Goal: Information Seeking & Learning: Learn about a topic

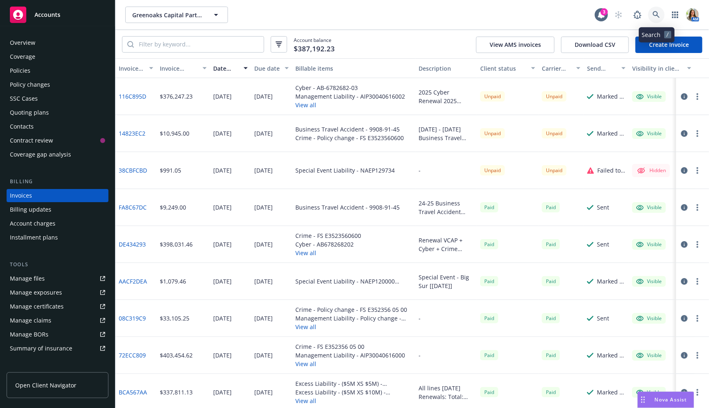
click at [661, 18] on link at bounding box center [656, 15] width 16 height 16
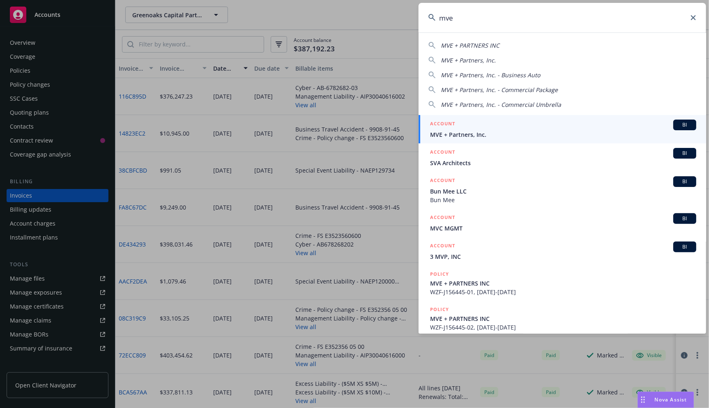
type input "mve"
click at [452, 131] on span "MVE + Partners, Inc." at bounding box center [563, 134] width 266 height 9
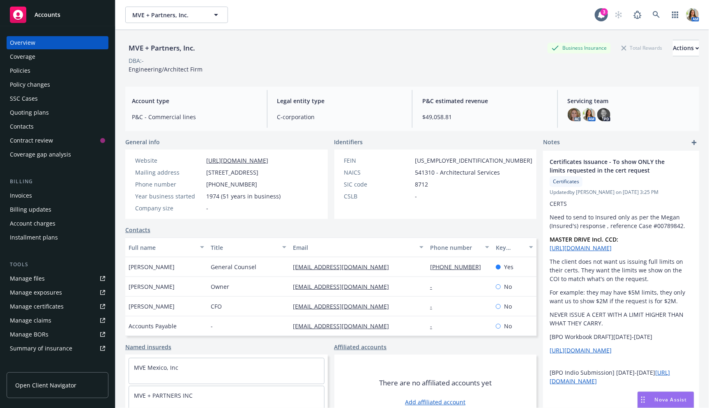
click at [49, 76] on div "Policies" at bounding box center [57, 70] width 95 height 13
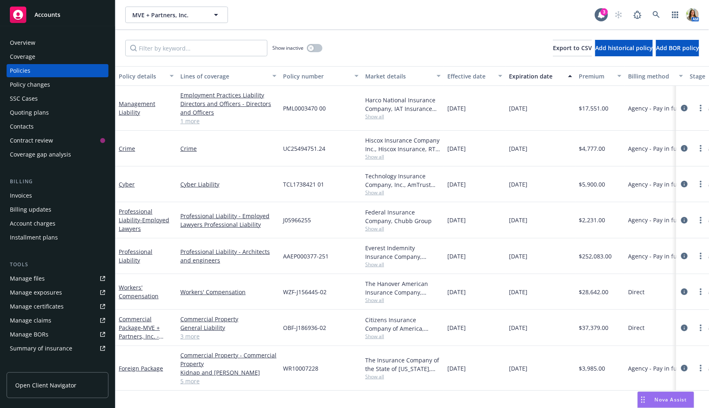
click at [56, 41] on div "Overview" at bounding box center [57, 42] width 95 height 13
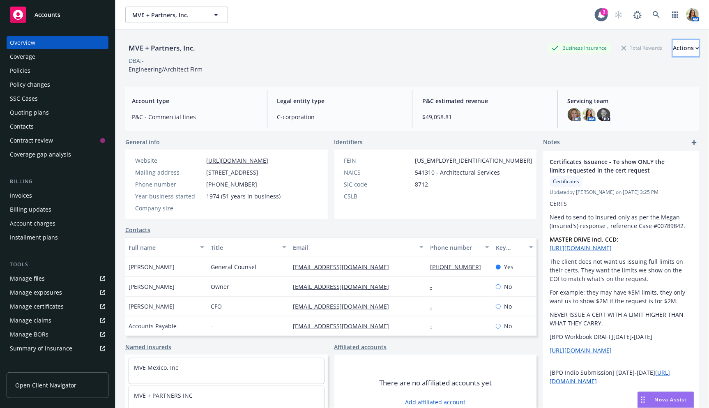
click at [683, 44] on div "Actions" at bounding box center [686, 48] width 26 height 16
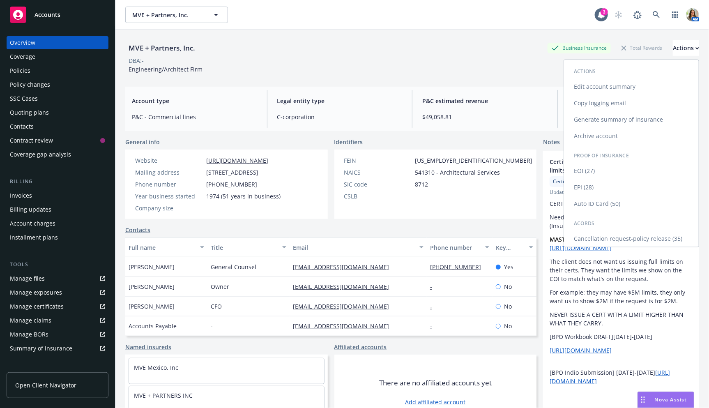
click at [602, 108] on link "Copy logging email" at bounding box center [631, 103] width 135 height 16
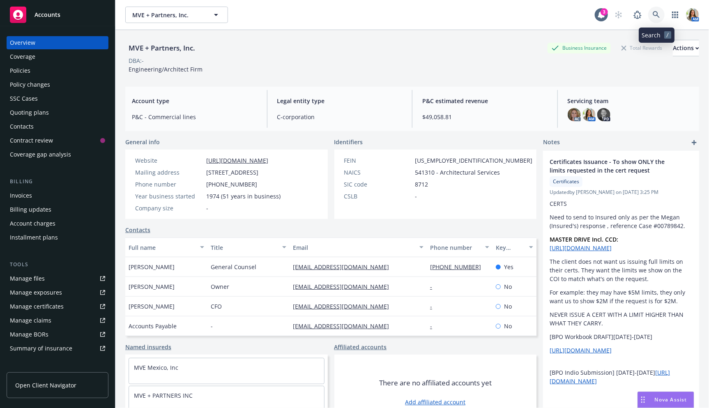
click at [654, 15] on icon at bounding box center [656, 14] width 7 height 7
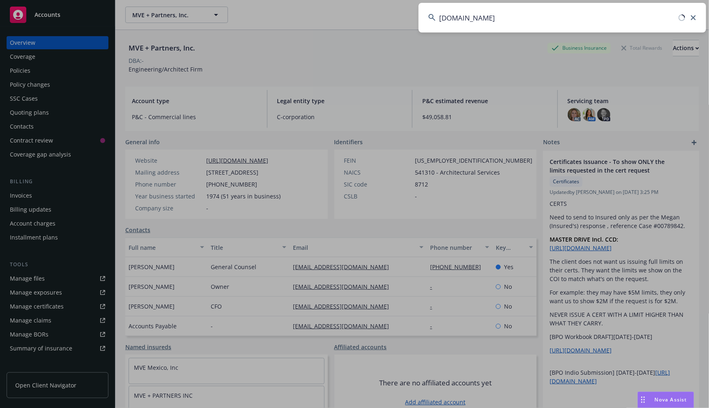
type input "[DOMAIN_NAME]"
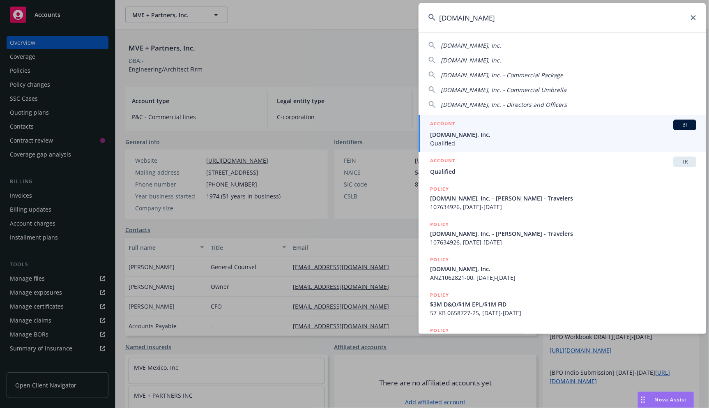
click at [508, 134] on span "[DOMAIN_NAME], Inc." at bounding box center [563, 134] width 266 height 9
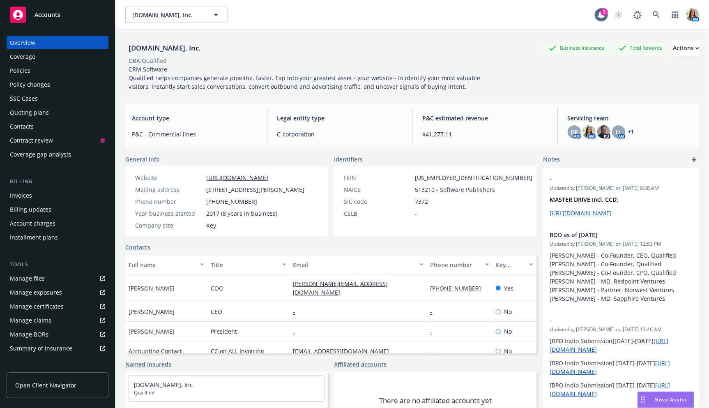
click at [44, 72] on div "Policies" at bounding box center [57, 70] width 95 height 13
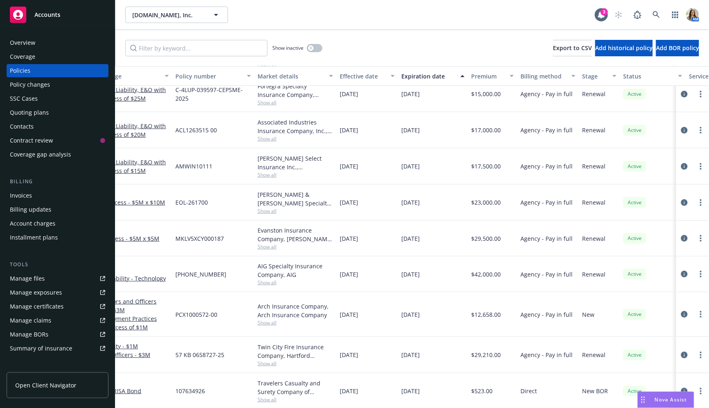
scroll to position [145, 198]
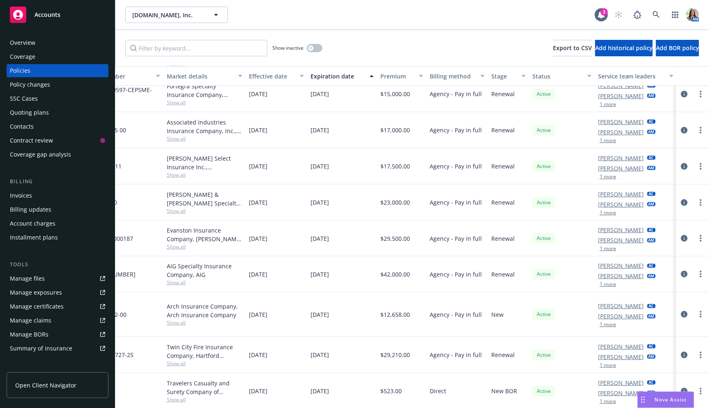
click at [21, 195] on div "Invoices" at bounding box center [21, 195] width 22 height 13
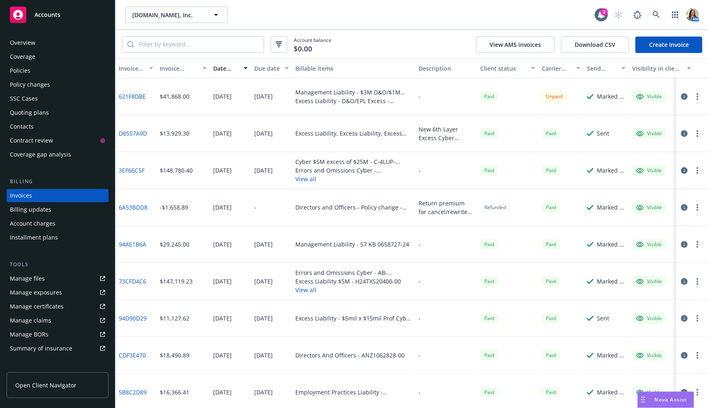
click at [21, 71] on div "Policies" at bounding box center [20, 70] width 21 height 13
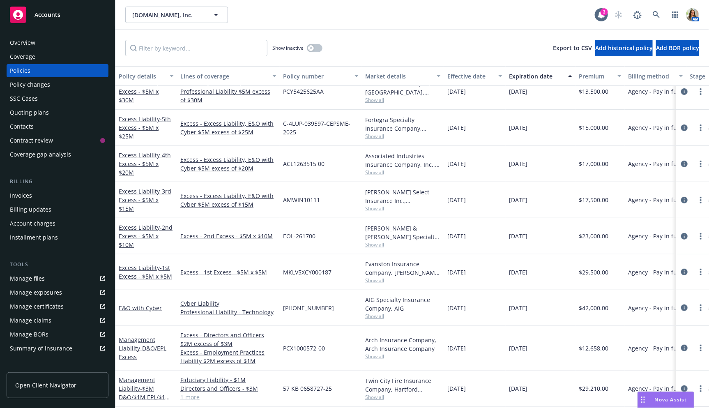
scroll to position [145, 0]
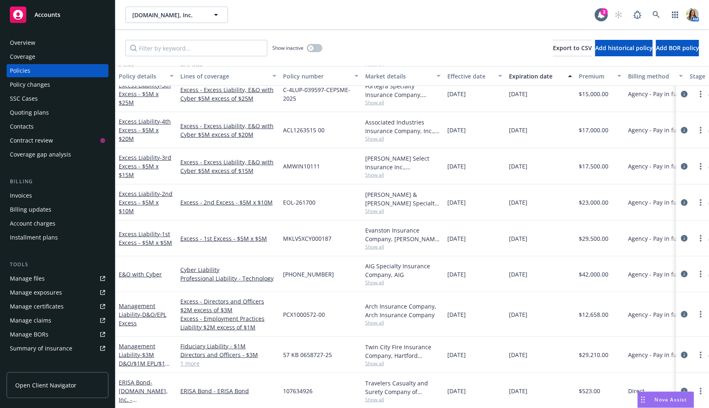
click at [62, 44] on div "Overview" at bounding box center [57, 42] width 95 height 13
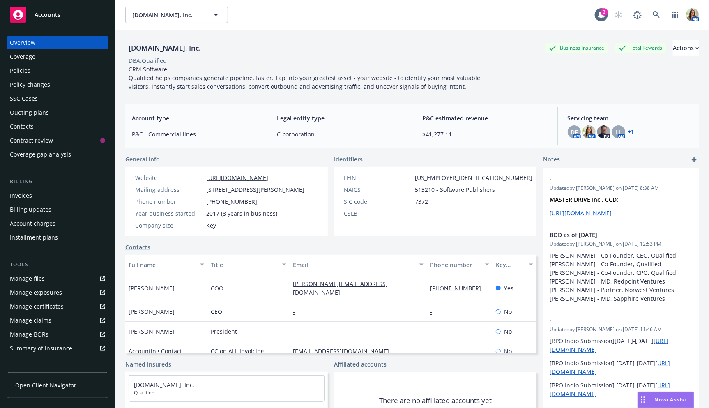
click at [67, 71] on div "Policies" at bounding box center [57, 70] width 95 height 13
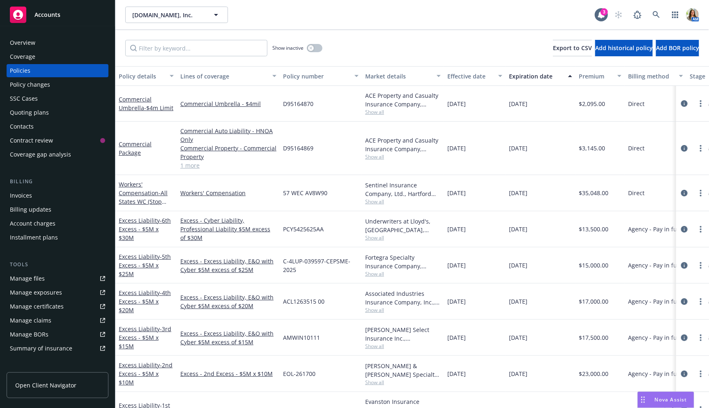
click at [159, 166] on div "Commercial Package" at bounding box center [146, 148] width 62 height 53
click at [185, 166] on link "1 more" at bounding box center [228, 165] width 96 height 9
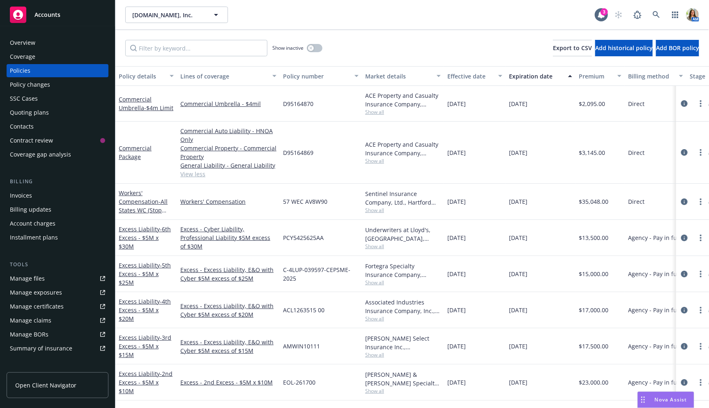
click at [370, 112] on span "Show all" at bounding box center [403, 111] width 76 height 7
click at [486, 123] on div "[DATE]" at bounding box center [475, 153] width 62 height 62
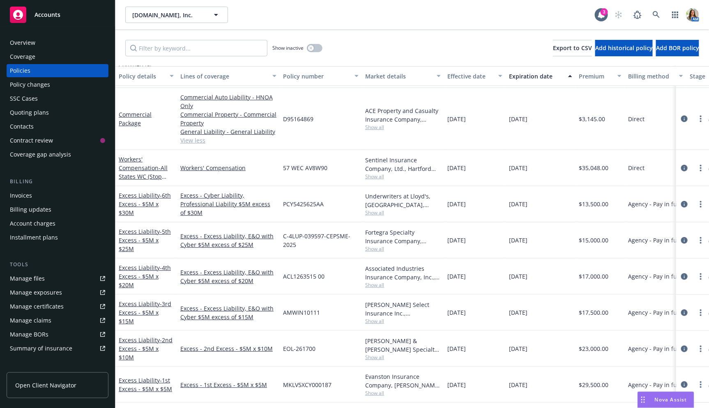
scroll to position [35, 0]
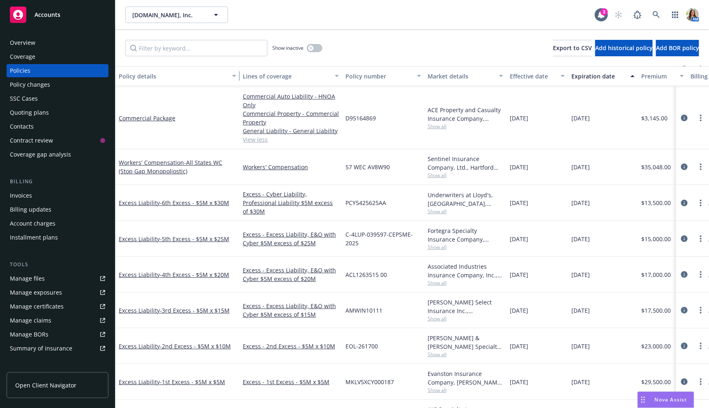
drag, startPoint x: 175, startPoint y: 76, endPoint x: 237, endPoint y: 88, distance: 63.6
click at [237, 88] on div "Policy details Lines of coverage Policy number Market details Effective date Ex…" at bounding box center [412, 237] width 594 height 342
click at [155, 170] on span "- All States WC (Stop Gap Monopoliostic)" at bounding box center [171, 167] width 104 height 16
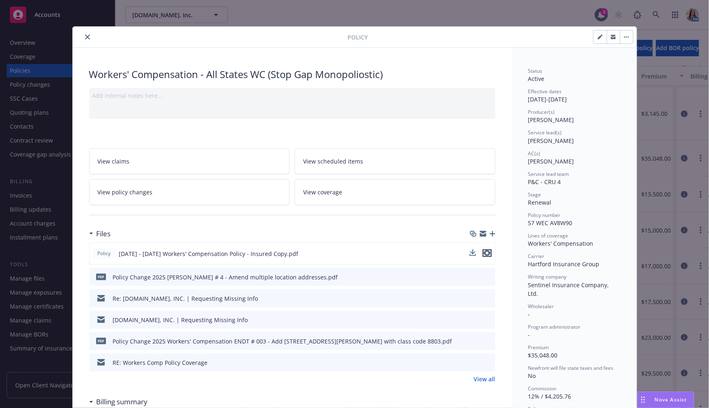
click at [488, 250] on icon "preview file" at bounding box center [487, 253] width 7 height 6
click at [87, 37] on icon "close" at bounding box center [87, 37] width 5 height 5
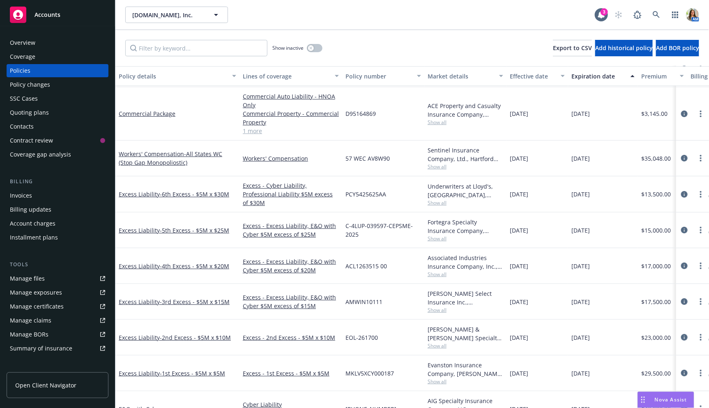
click at [241, 131] on div "Commercial Auto Liability - HNOA Only Commercial Property - Commercial Property…" at bounding box center [291, 113] width 103 height 53
click at [246, 131] on link "1 more" at bounding box center [291, 131] width 96 height 9
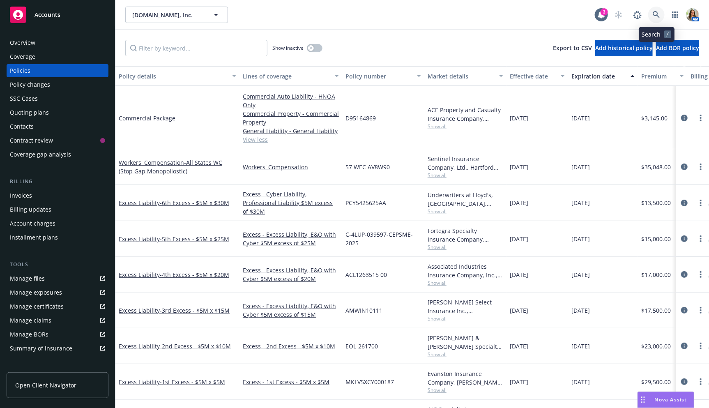
click at [655, 15] on icon at bounding box center [656, 14] width 7 height 7
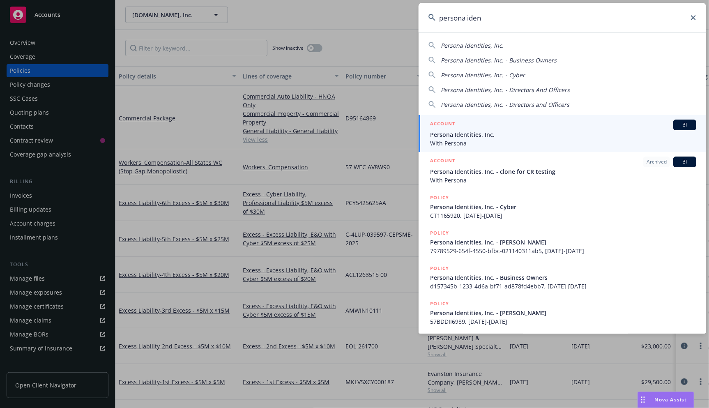
type input "persona iden"
click at [495, 143] on span "With Persona" at bounding box center [563, 143] width 266 height 9
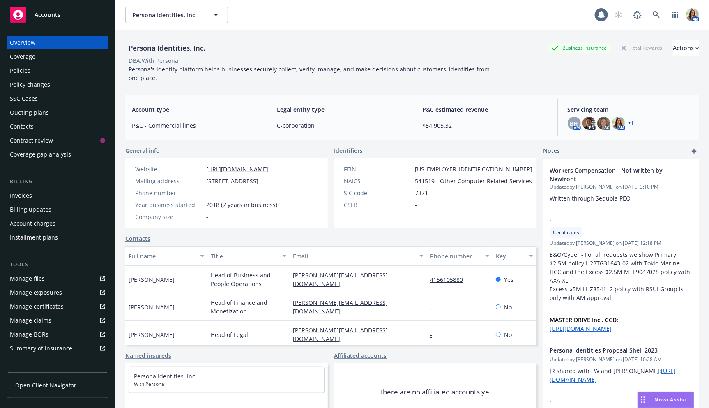
click at [43, 72] on div "Policies" at bounding box center [57, 70] width 95 height 13
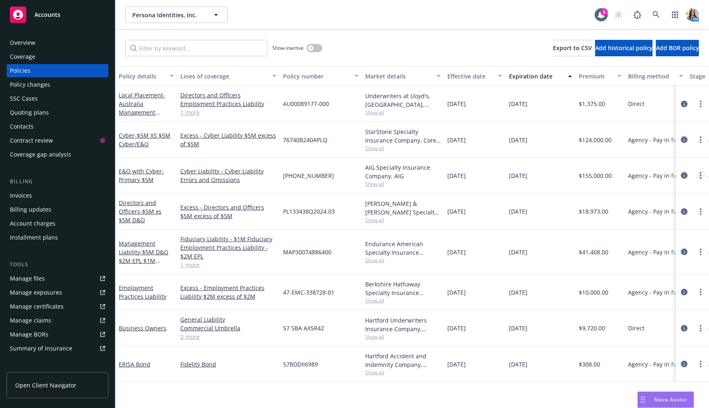
click at [698, 177] on link "more" at bounding box center [701, 175] width 10 height 10
click at [633, 290] on link "Copy logging email" at bounding box center [657, 290] width 97 height 16
click at [374, 185] on span "Show all" at bounding box center [403, 183] width 76 height 7
click at [378, 146] on span "Show all" at bounding box center [403, 148] width 76 height 7
click at [240, 190] on div "Cyber Liability - Cyber Liability Errors and Omissions" at bounding box center [228, 176] width 103 height 36
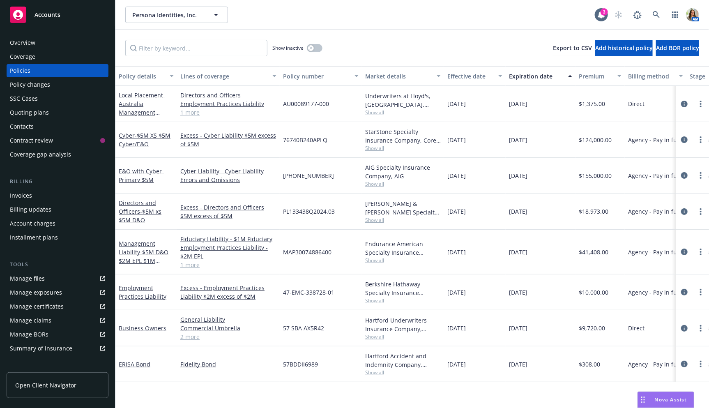
click at [658, 405] on div "Nova Assist" at bounding box center [666, 400] width 56 height 16
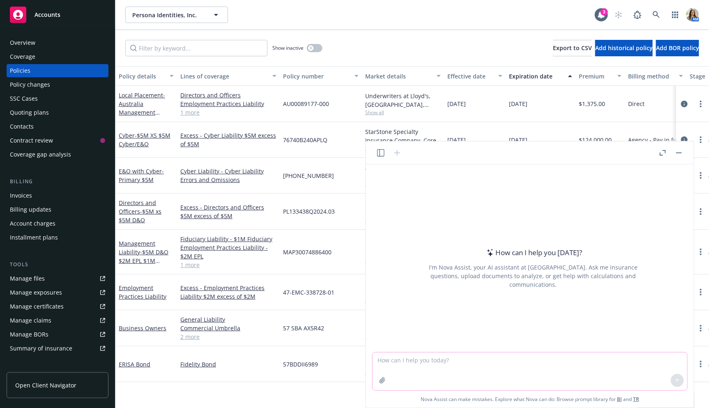
click at [457, 353] on textarea at bounding box center [530, 371] width 315 height 38
paste textarea "Adding in [PERSON_NAME] to share the pricing as we received an indication and a…"
type textarea "Can you rewrite this email to the Insured for me? Adding in [PERSON_NAME] to sh…"
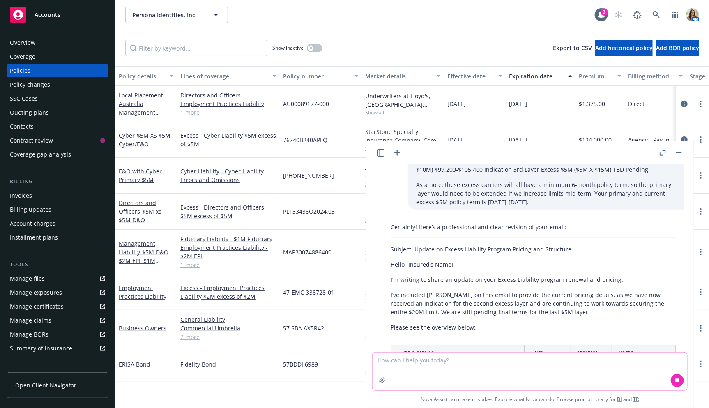
scroll to position [90, 0]
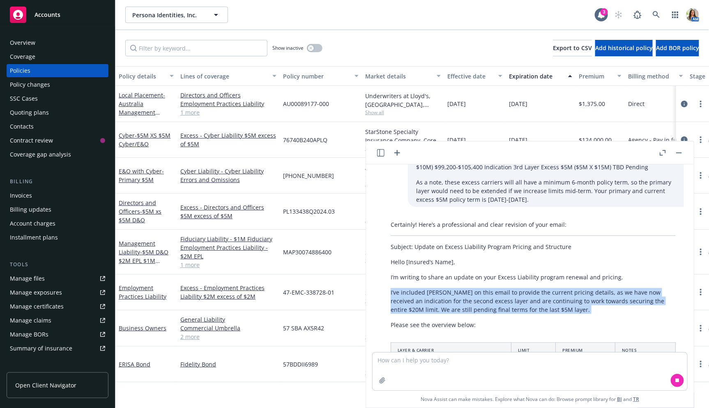
drag, startPoint x: 391, startPoint y: 284, endPoint x: 512, endPoint y: 309, distance: 124.2
click at [512, 309] on div "Certainly! Here’s a professional and clear revision of your email: Subject: Upd…" at bounding box center [533, 355] width 302 height 277
copy div "I’ve included [PERSON_NAME] on this email to provide the current pricing detail…"
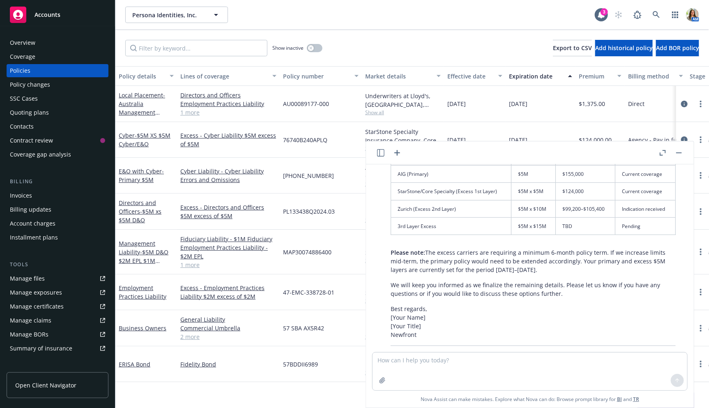
scroll to position [283, 0]
drag, startPoint x: 540, startPoint y: 257, endPoint x: 390, endPoint y: 240, distance: 150.5
click at [390, 240] on div "Certainly! Here’s a professional and clear revision of your email: Subject: Upd…" at bounding box center [533, 193] width 302 height 340
copy p "Please note: The excess carriers are requiring a minimum 6-month policy term. I…"
